Goal: Task Accomplishment & Management: Use online tool/utility

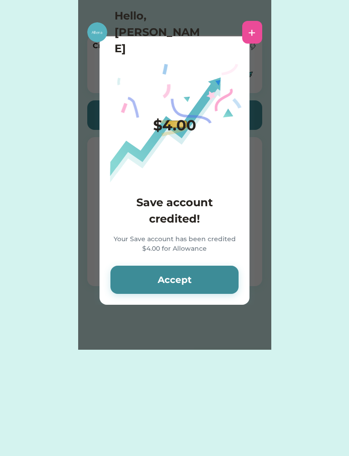
click at [130, 285] on button "Accept" at bounding box center [174, 280] width 128 height 28
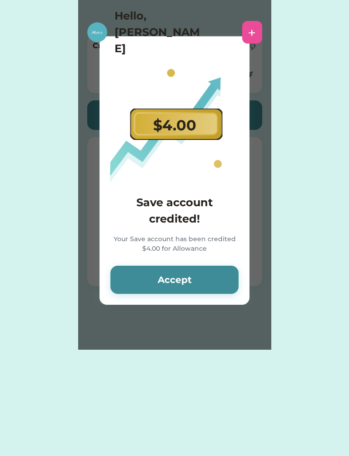
click at [150, 289] on button "Accept" at bounding box center [174, 280] width 128 height 28
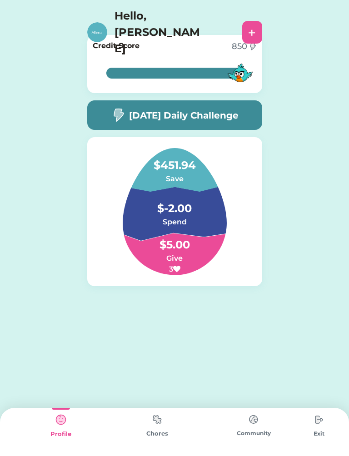
click at [166, 421] on img at bounding box center [157, 420] width 18 height 18
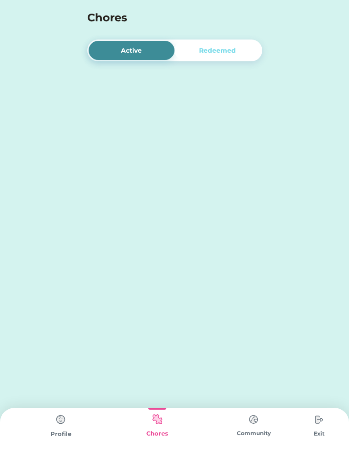
click at [156, 435] on div "Chores" at bounding box center [157, 433] width 96 height 9
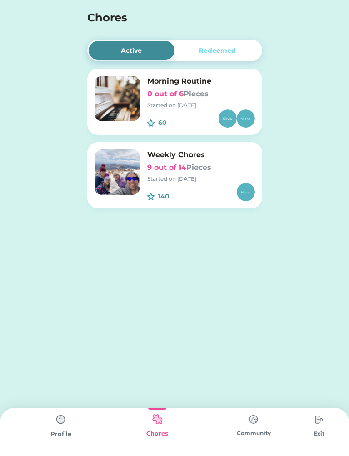
click at [153, 111] on div "60 $" at bounding box center [201, 118] width 108 height 18
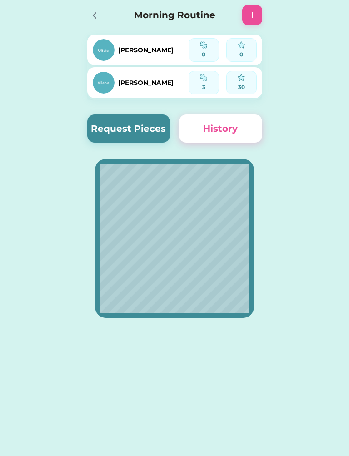
click at [332, 333] on div "Active Redeemed Morning Routine 0 out of 6 Pieces Started on [DATE] 60 $ Weekly…" at bounding box center [174, 172] width 349 height 345
click at [326, 314] on div "Active Redeemed Morning Routine 0 out of 6 Pieces Started on [DATE] 60 $ Weekly…" at bounding box center [174, 172] width 349 height 345
click at [327, 318] on div "Active Redeemed Morning Routine 0 out of 6 Pieces Started on [DATE] 60 $ Weekly…" at bounding box center [174, 172] width 349 height 345
click at [107, 129] on button "Request Pieces" at bounding box center [128, 128] width 83 height 28
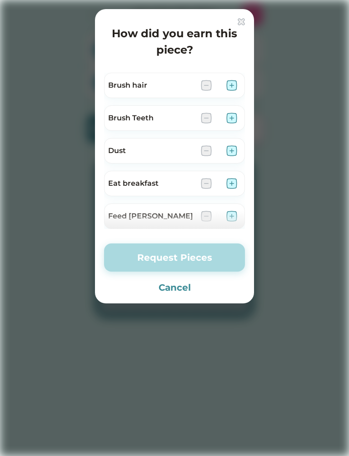
click at [337, 292] on div at bounding box center [174, 228] width 349 height 456
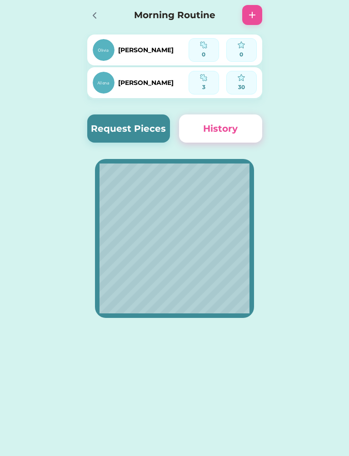
click at [115, 133] on button "Request Pieces" at bounding box center [128, 128] width 83 height 28
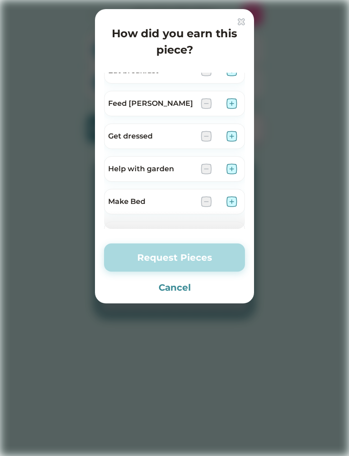
scroll to position [113, 0]
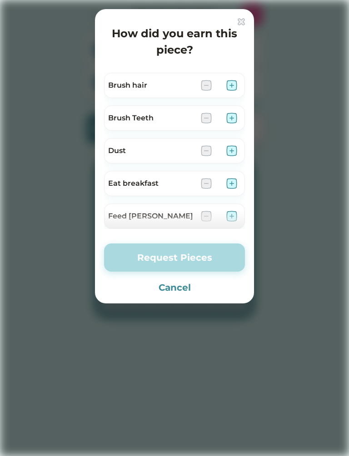
click at [273, 357] on div at bounding box center [174, 228] width 349 height 456
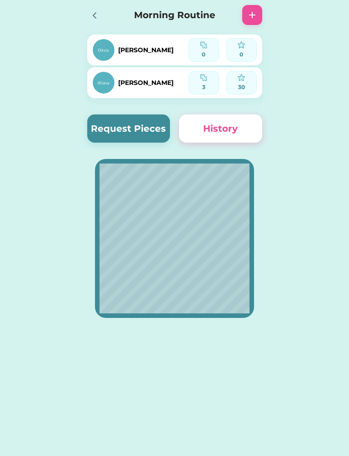
scroll to position [0, 0]
